Goal: Information Seeking & Learning: Learn about a topic

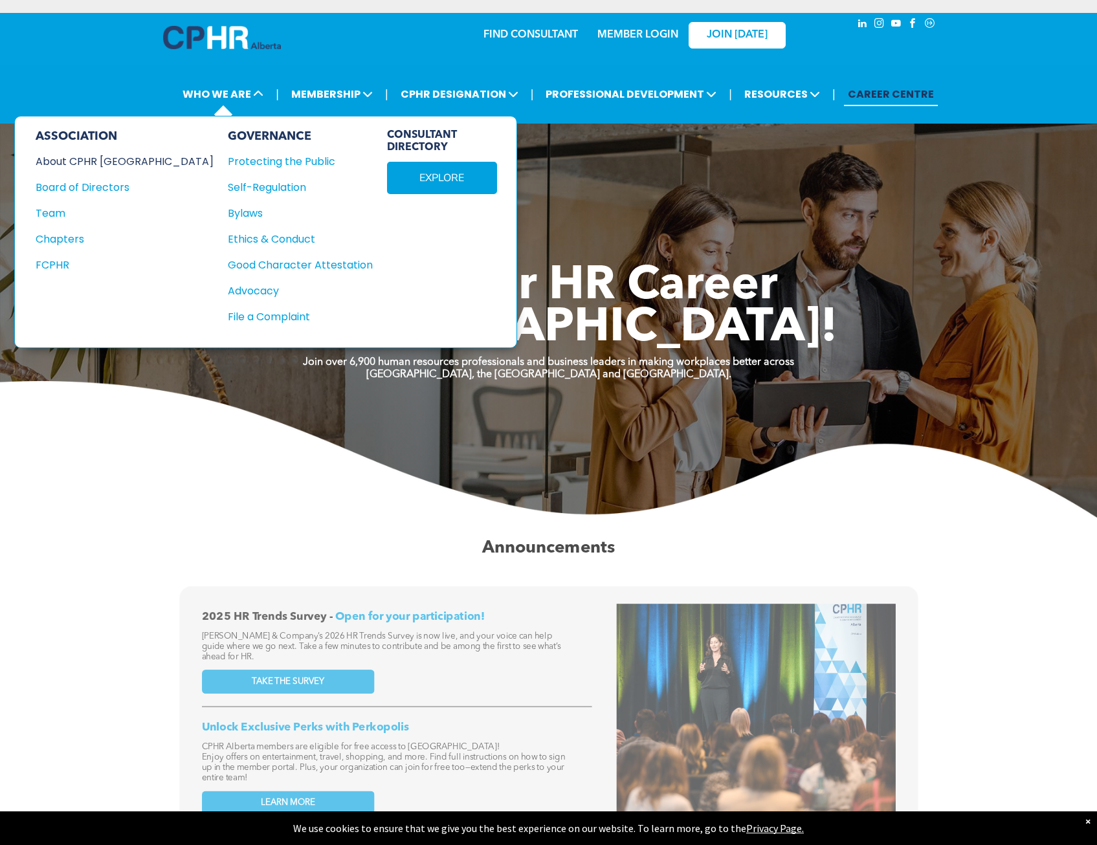
click at [105, 163] on div "About CPHR [GEOGRAPHIC_DATA]" at bounding box center [116, 161] width 161 height 16
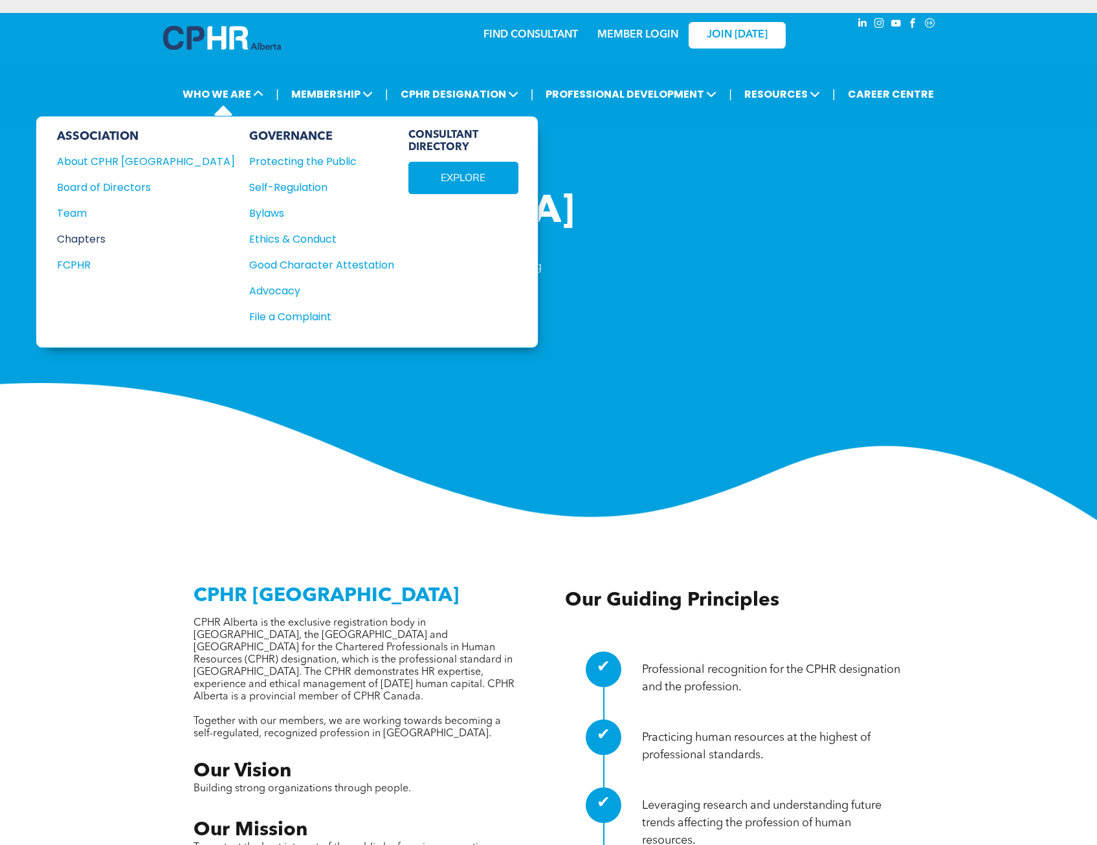
click at [92, 238] on div "Chapters" at bounding box center [137, 239] width 161 height 16
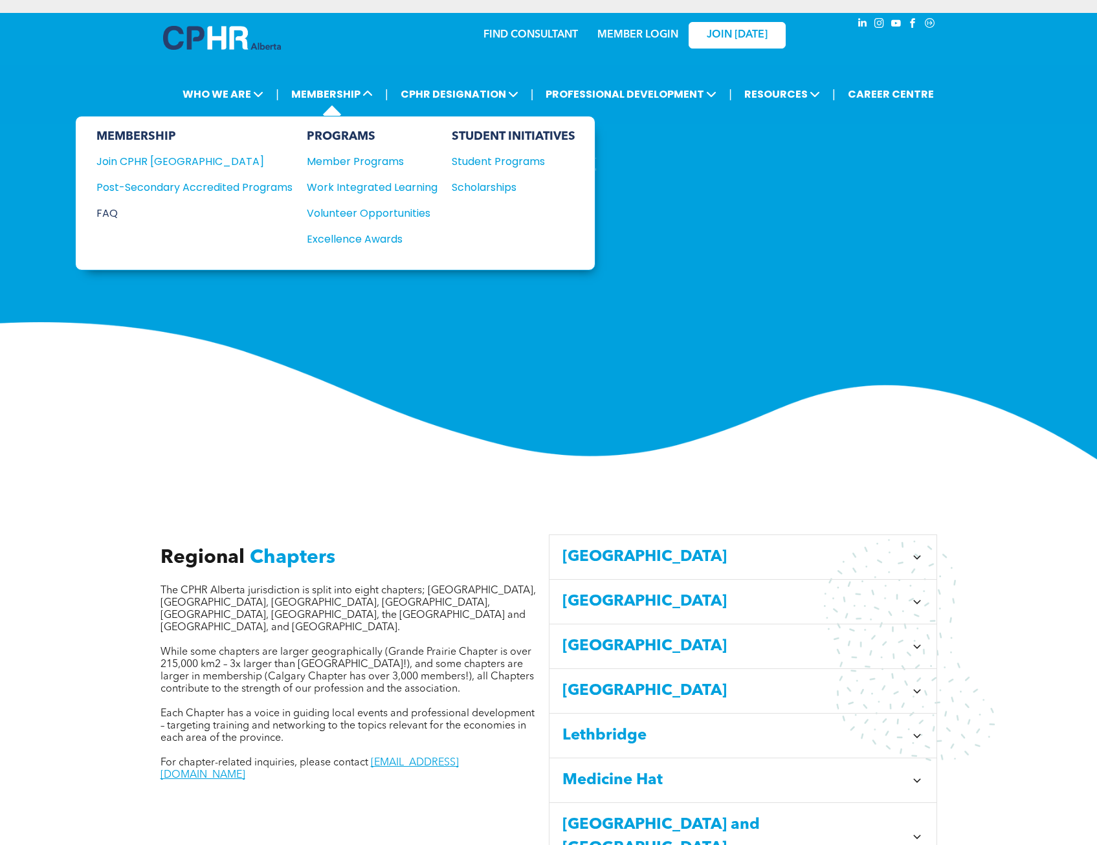
click at [111, 216] on div "FAQ" at bounding box center [184, 213] width 177 height 16
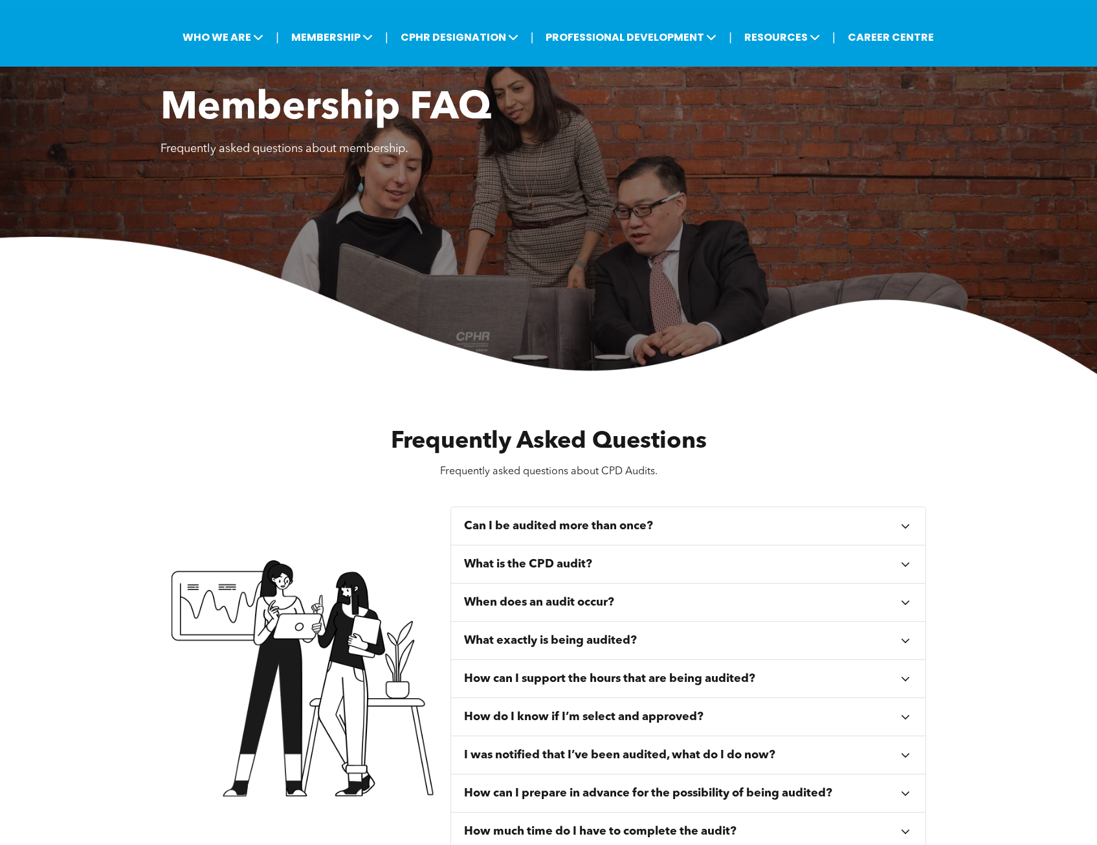
scroll to position [324, 0]
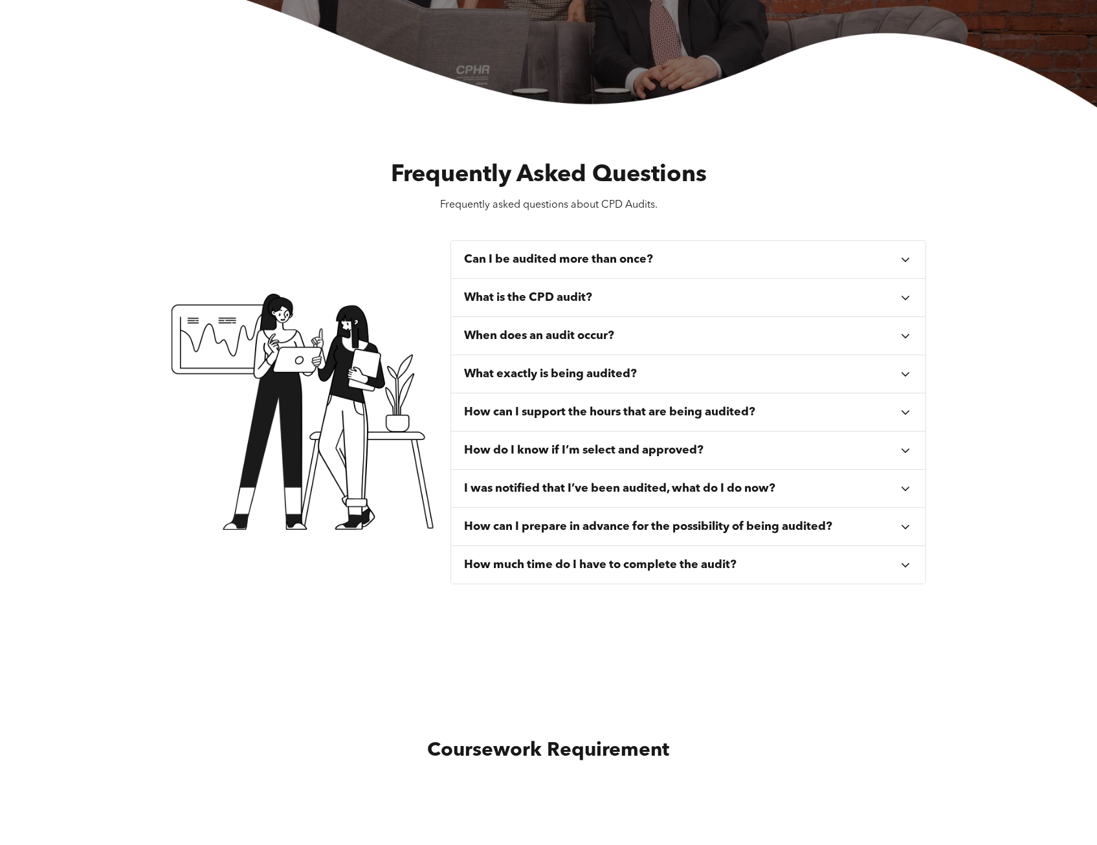
click at [658, 415] on h3 "How can I support the hours that are being audited?" at bounding box center [609, 412] width 291 height 14
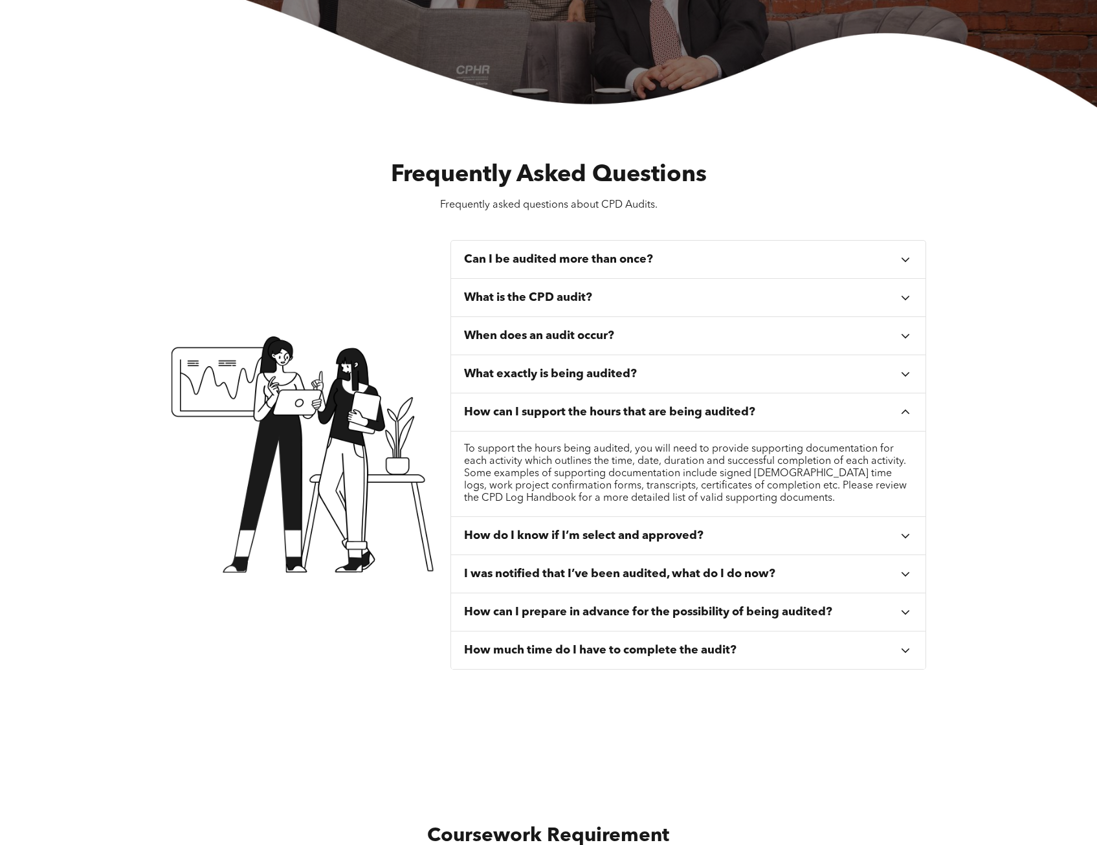
click at [652, 537] on h3 "How do I know if I’m select and approved?" at bounding box center [583, 536] width 239 height 14
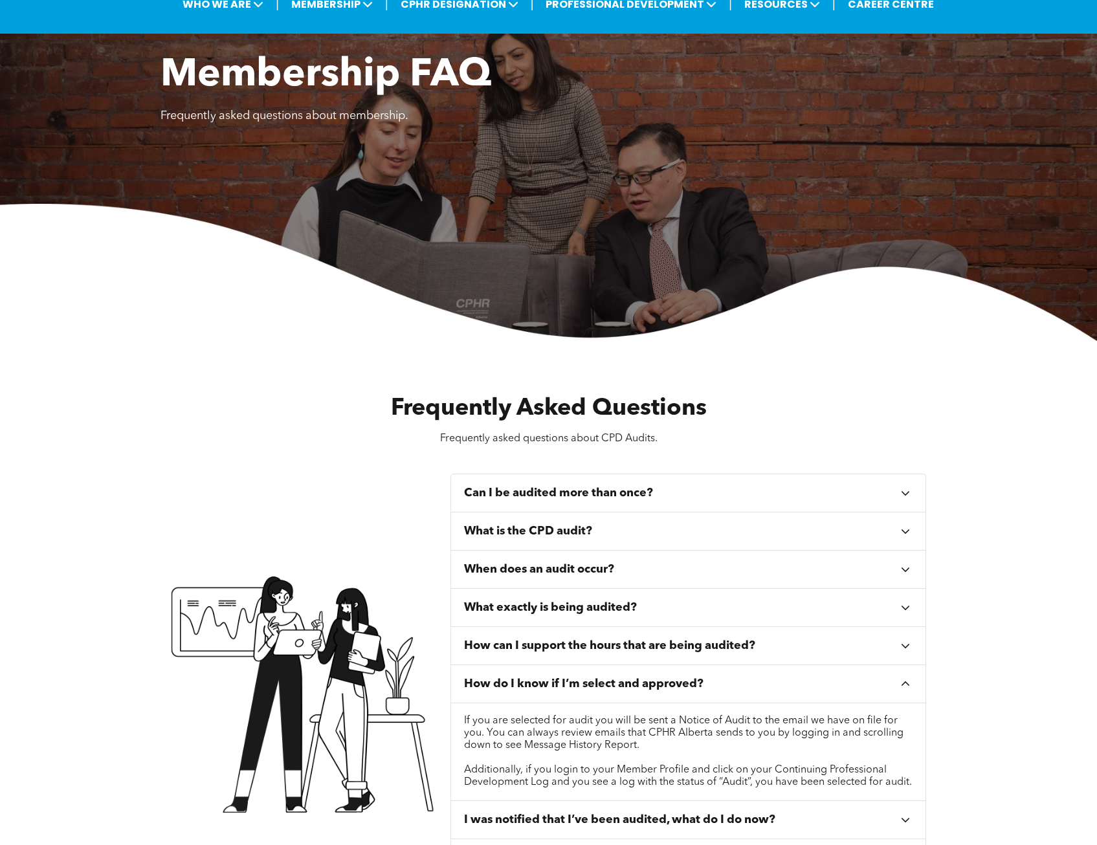
scroll to position [0, 0]
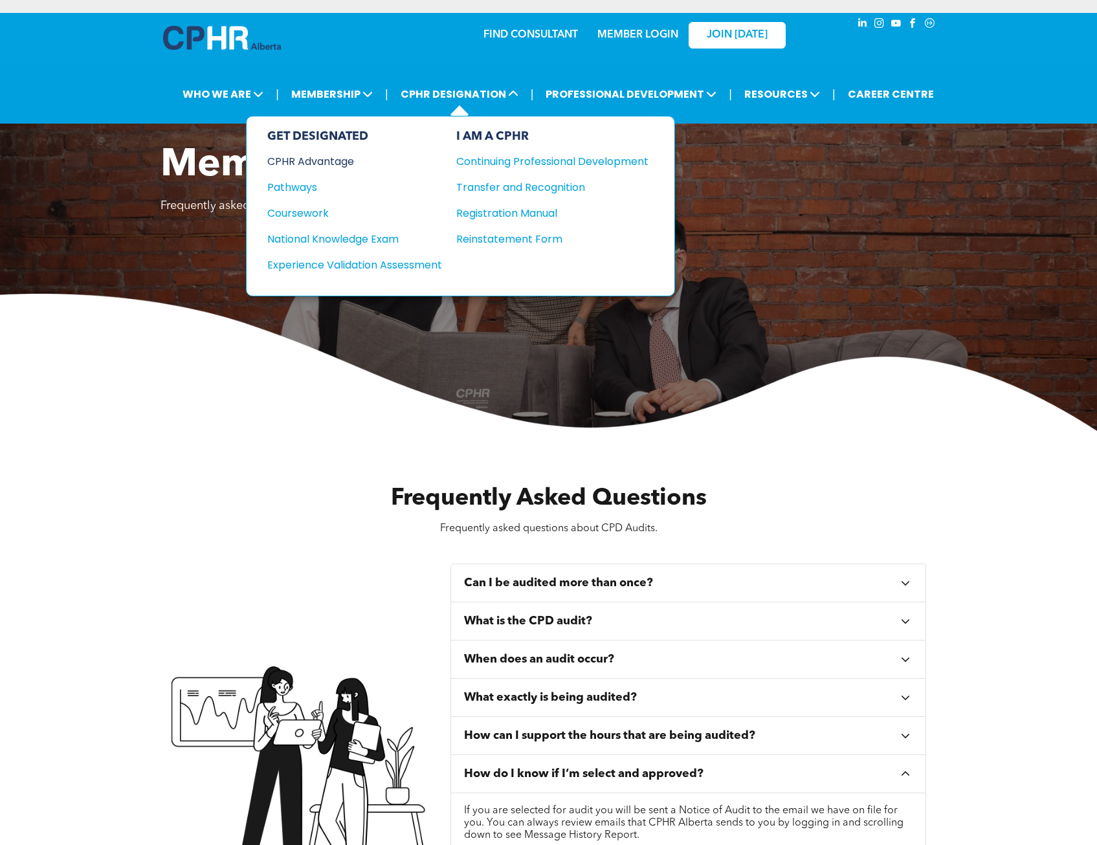
click at [300, 164] on div "CPHR Advantage" at bounding box center [345, 161] width 157 height 16
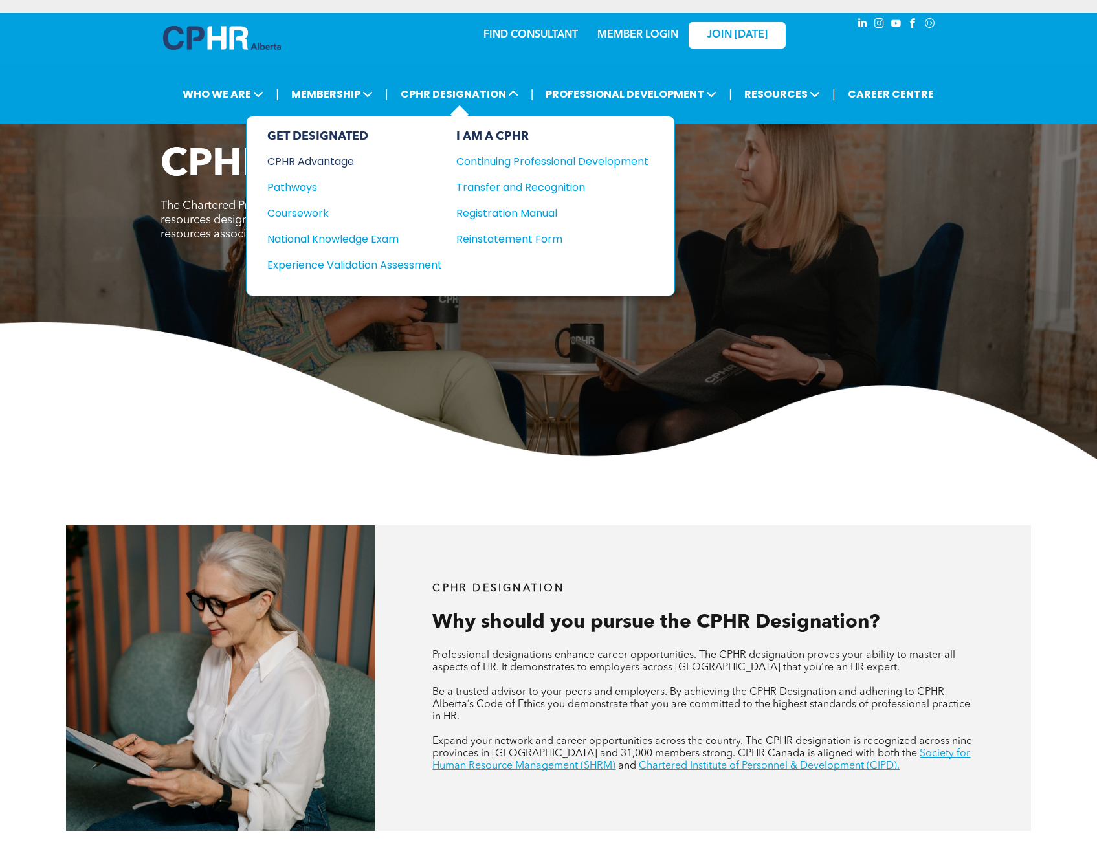
click at [348, 162] on div "CPHR Advantage" at bounding box center [345, 161] width 157 height 16
click at [529, 164] on div "Continuing Professional Development" at bounding box center [542, 161] width 173 height 16
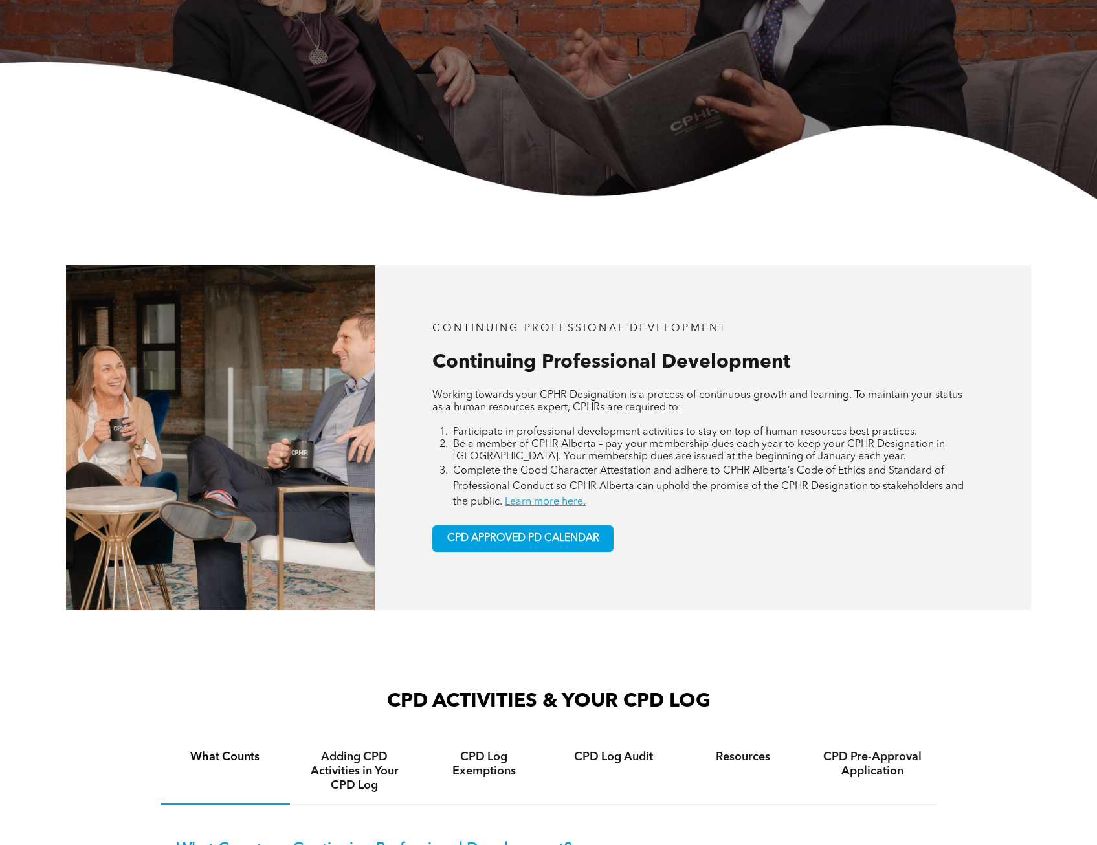
scroll to position [388, 0]
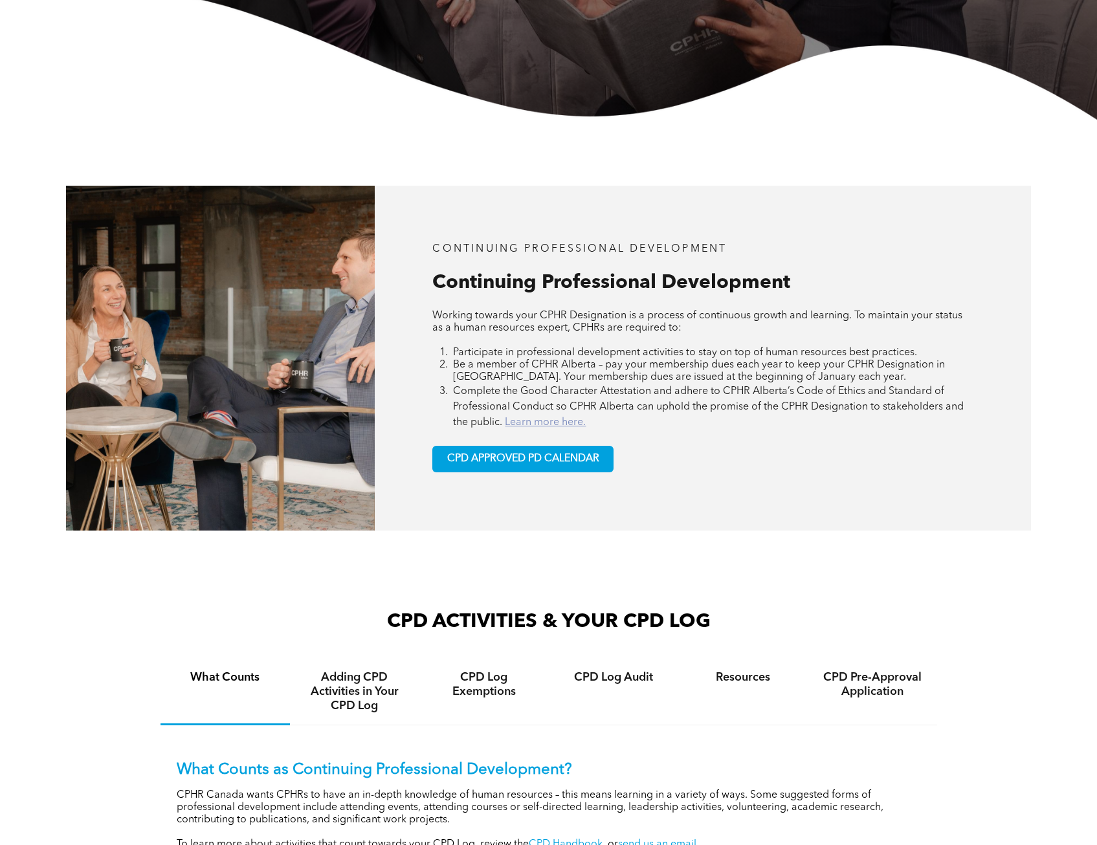
click at [559, 425] on link "Learn more here." at bounding box center [545, 422] width 81 height 10
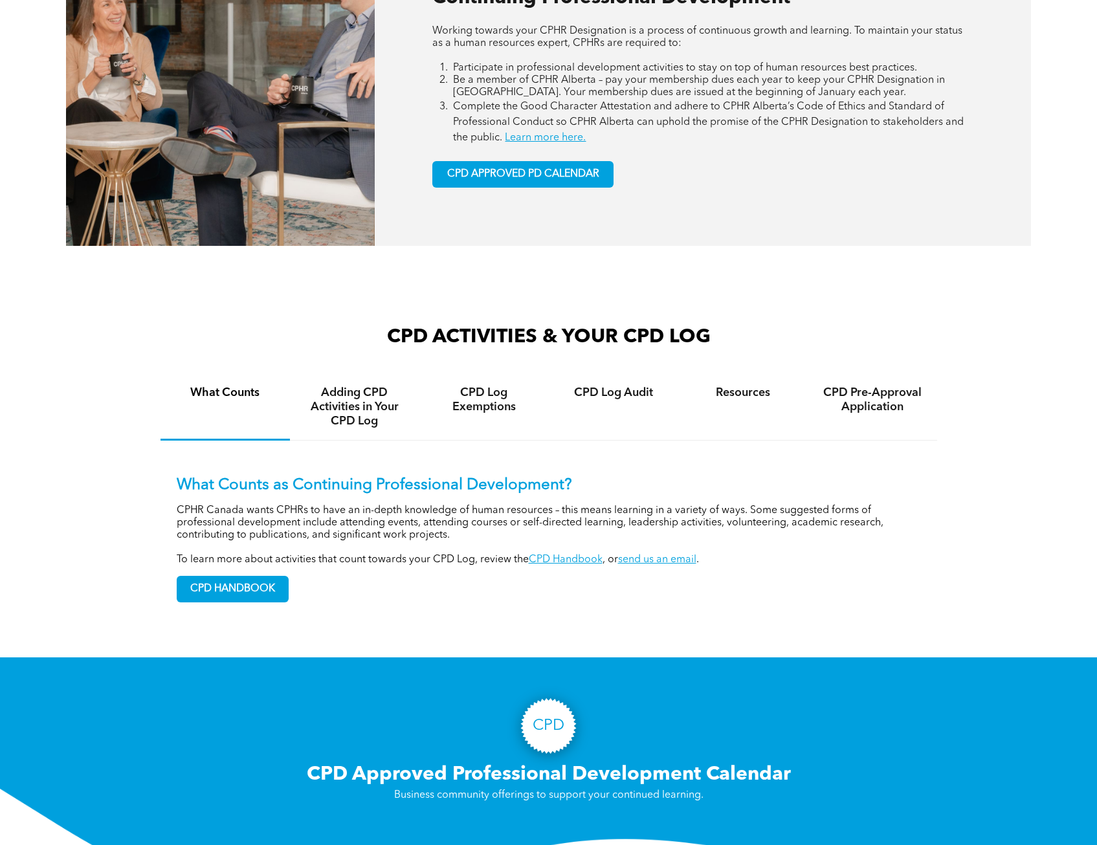
scroll to position [777, 0]
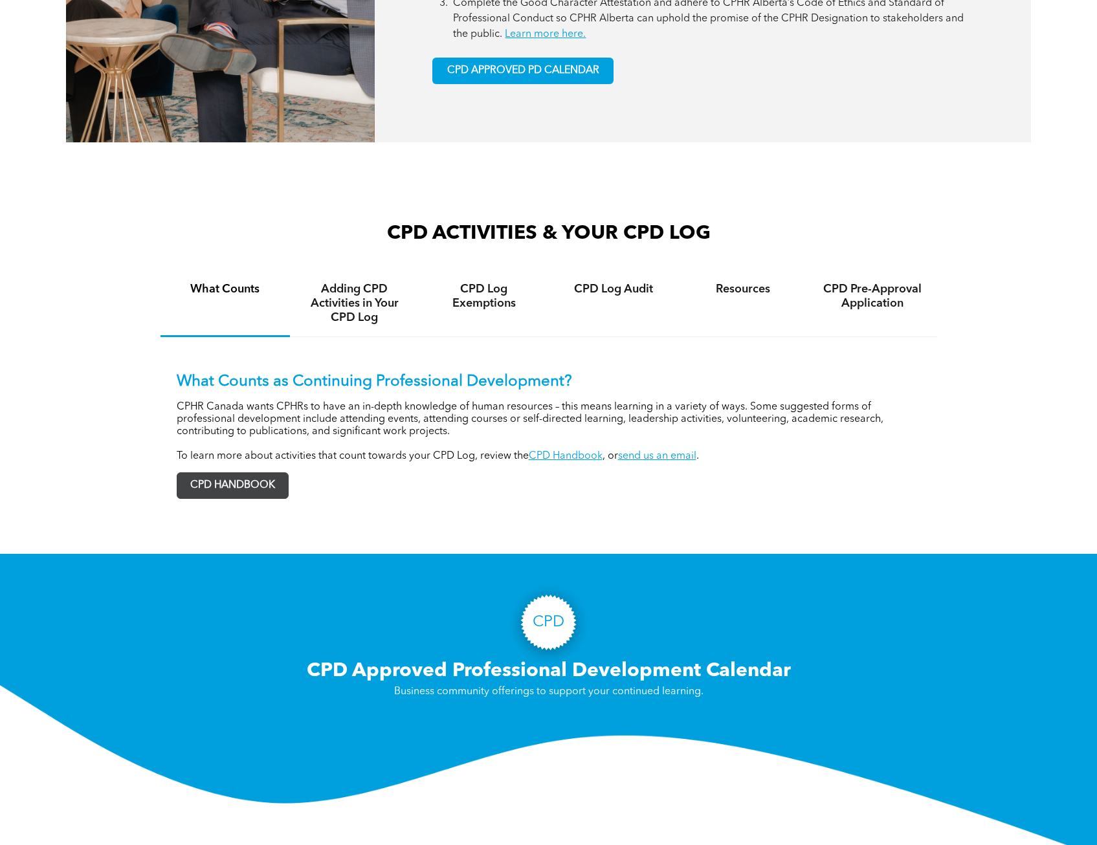
click at [228, 490] on span "CPD HANDBOOK" at bounding box center [232, 485] width 111 height 25
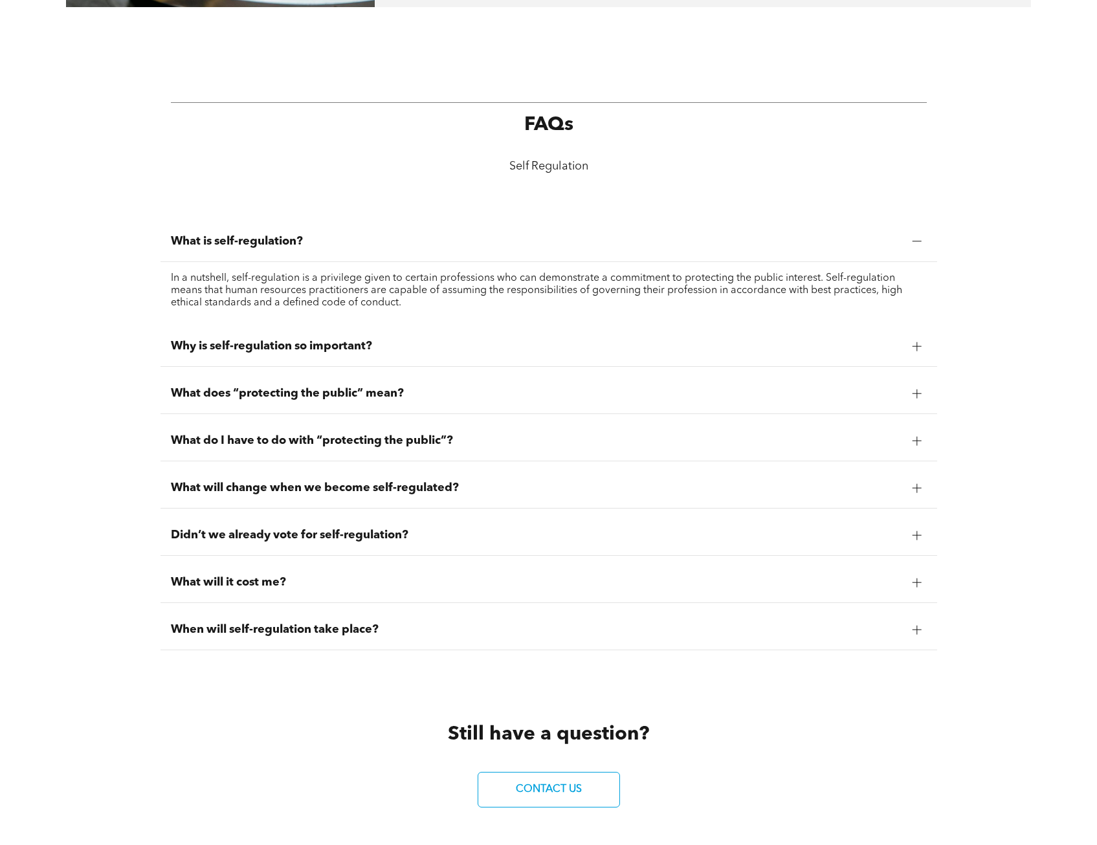
scroll to position [1165, 0]
